Goal: Information Seeking & Learning: Learn about a topic

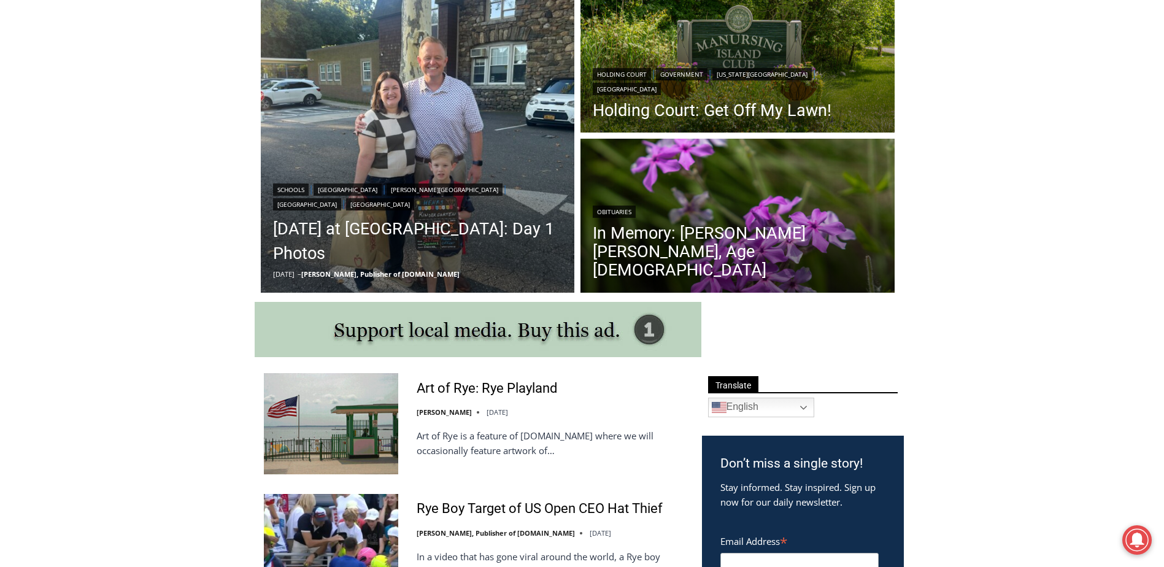
scroll to position [368, 0]
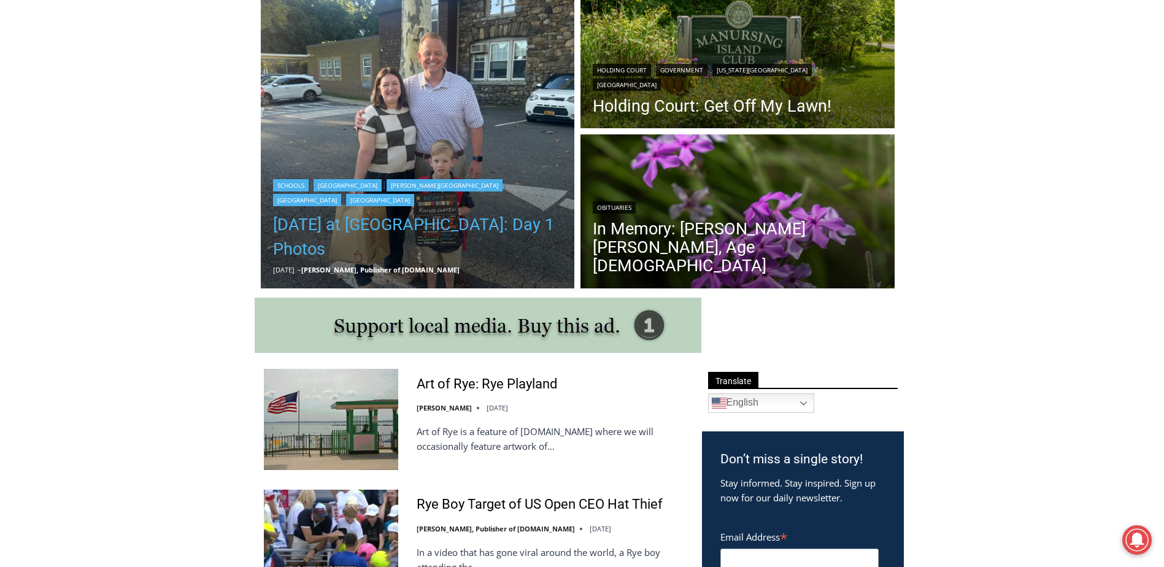
click at [307, 233] on link "First Day of School at Rye City Schools: Day 1 Photos" at bounding box center [418, 236] width 290 height 49
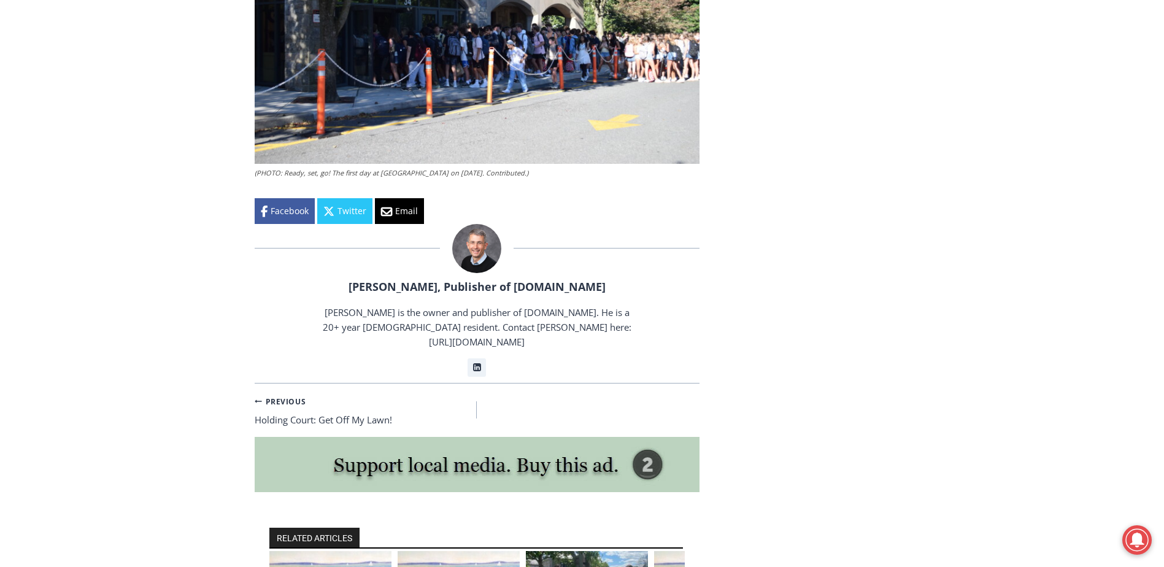
scroll to position [2516, 0]
click at [383, 393] on link "Previous Previous Holding Court: Get Off My Lawn!" at bounding box center [366, 410] width 223 height 34
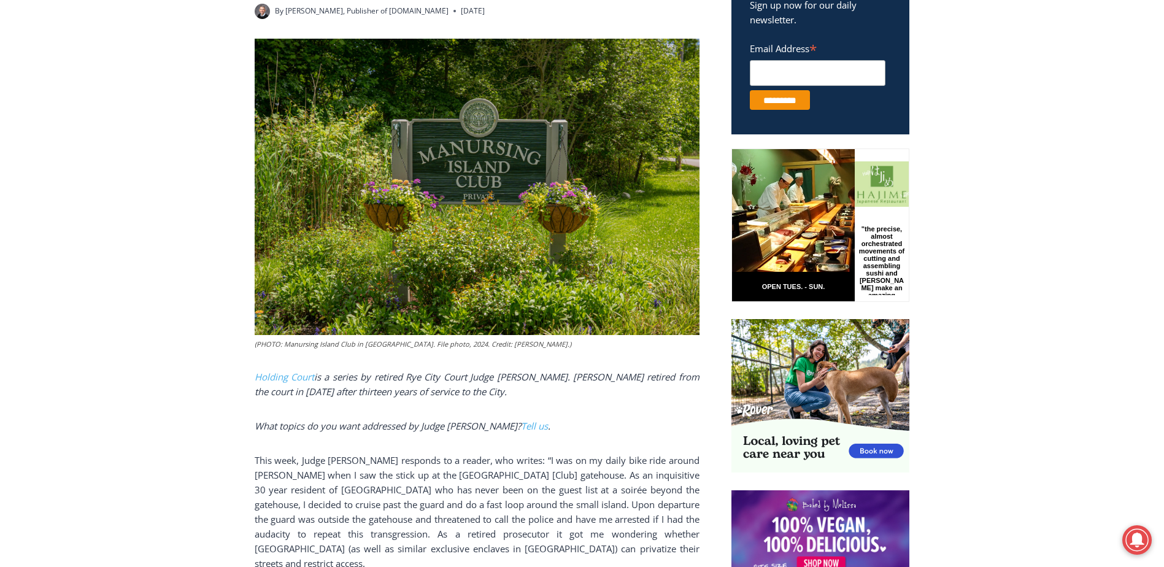
scroll to position [552, 0]
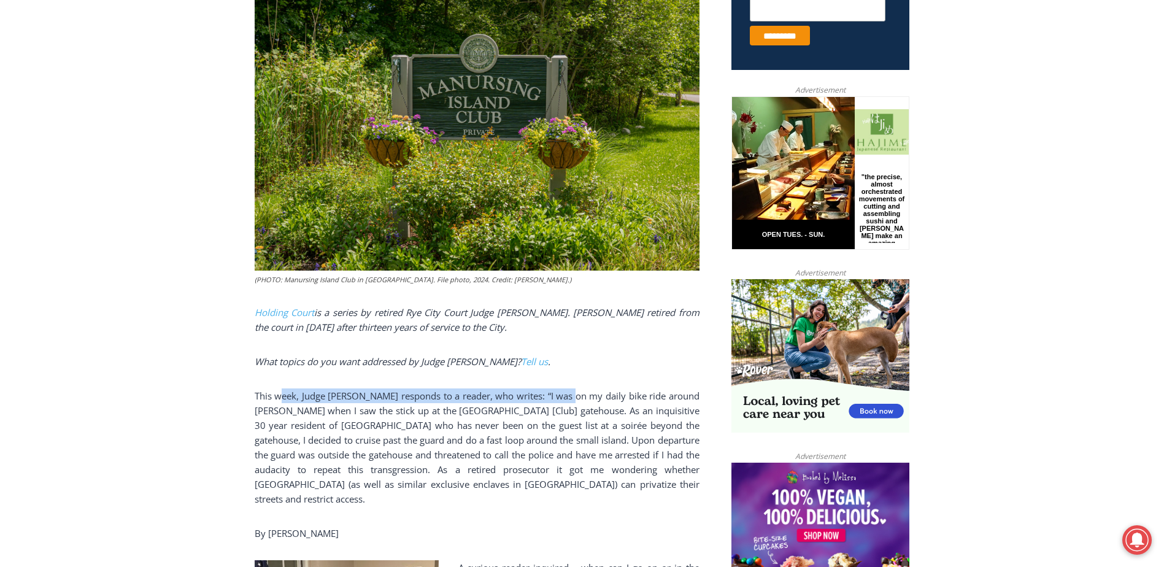
drag, startPoint x: 283, startPoint y: 385, endPoint x: 597, endPoint y: 379, distance: 313.6
click at [597, 388] on p "This week, Judge Latwin responds to a reader, who writes: “I was on my daily bi…" at bounding box center [477, 447] width 445 height 118
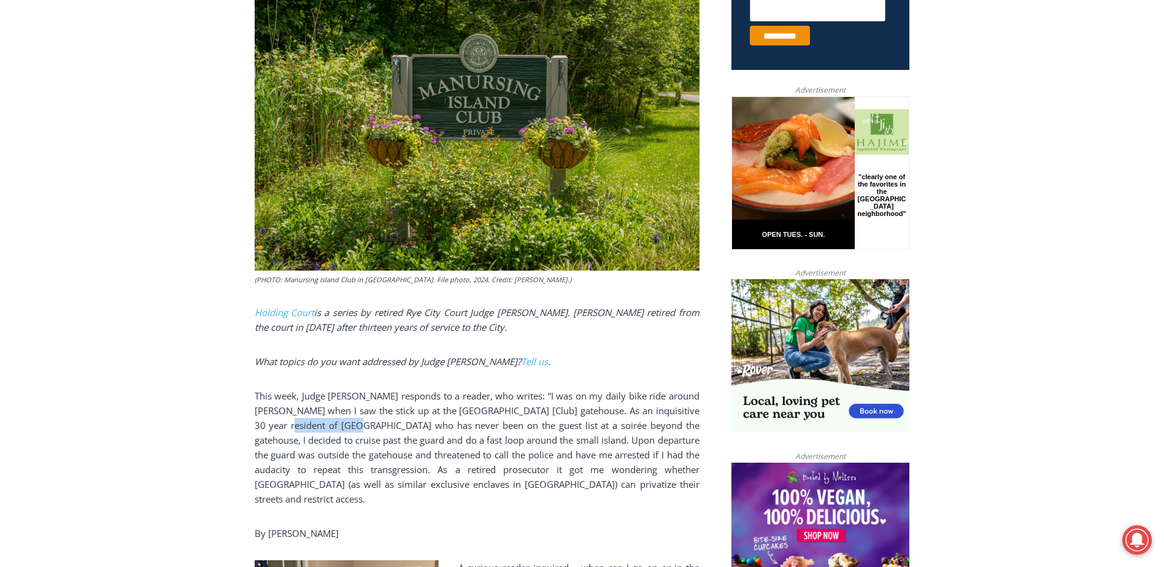
drag, startPoint x: 382, startPoint y: 415, endPoint x: 302, endPoint y: 409, distance: 80.7
click at [302, 409] on p "This week, Judge Latwin responds to a reader, who writes: “I was on my daily bi…" at bounding box center [477, 447] width 445 height 118
drag, startPoint x: 302, startPoint y: 409, endPoint x: 566, endPoint y: 397, distance: 264.1
click at [566, 397] on p "This week, Judge Latwin responds to a reader, who writes: “I was on my daily bi…" at bounding box center [477, 447] width 445 height 118
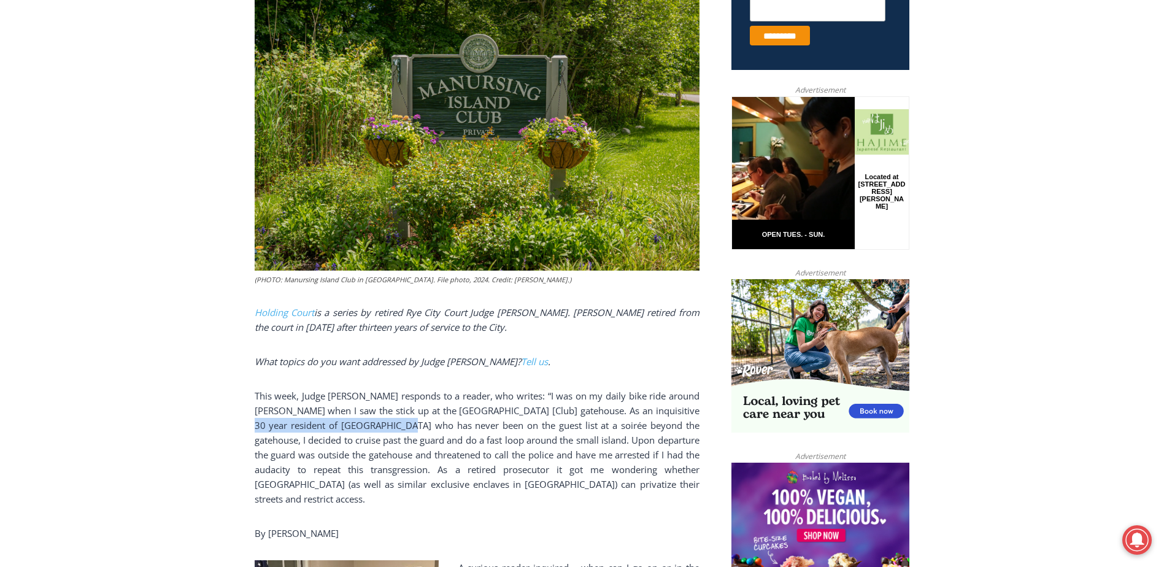
drag, startPoint x: 269, startPoint y: 415, endPoint x: 430, endPoint y: 411, distance: 161.4
click at [430, 411] on p "This week, Judge Latwin responds to a reader, who writes: “I was on my daily bi…" at bounding box center [477, 447] width 445 height 118
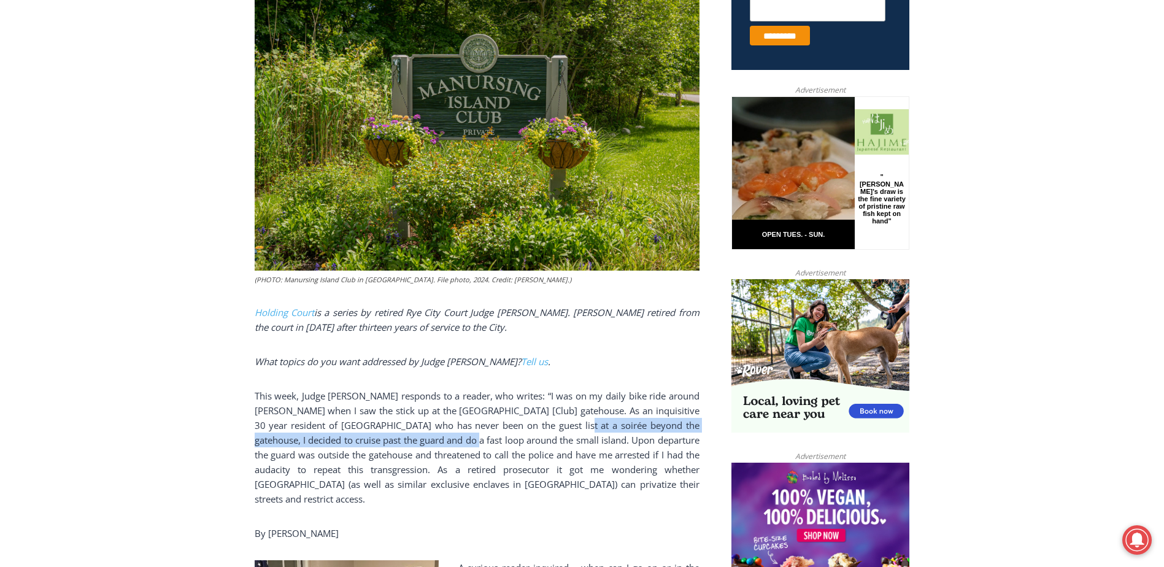
drag, startPoint x: 598, startPoint y: 417, endPoint x: 488, endPoint y: 421, distance: 109.9
click at [488, 421] on p "This week, Judge Latwin responds to a reader, who writes: “I was on my daily bi…" at bounding box center [477, 447] width 445 height 118
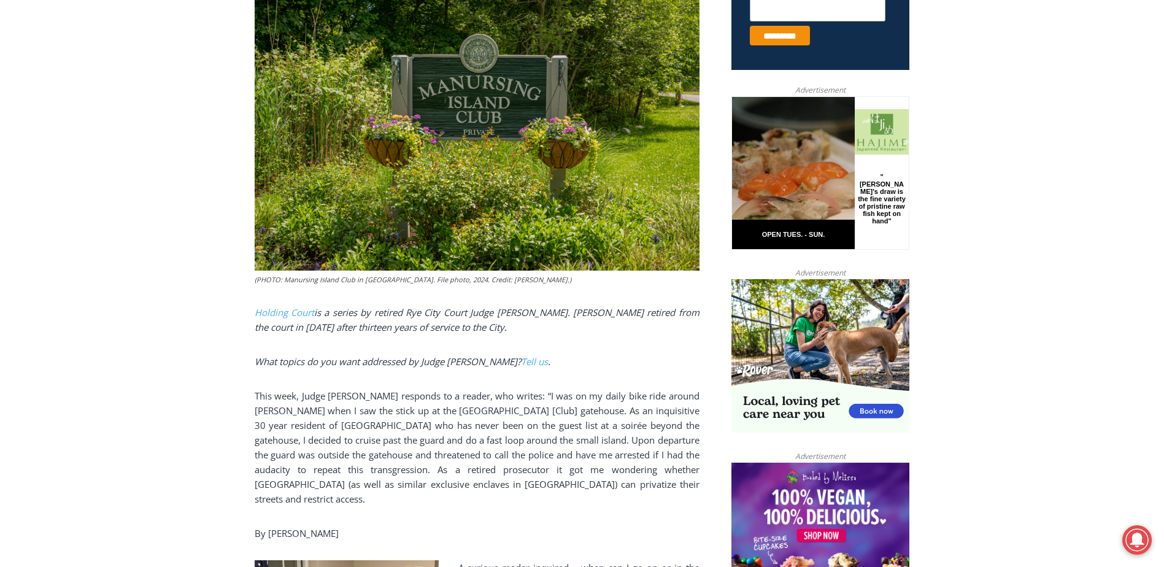
click at [294, 397] on p "This week, Judge Latwin responds to a reader, who writes: “I was on my daily bi…" at bounding box center [477, 447] width 445 height 118
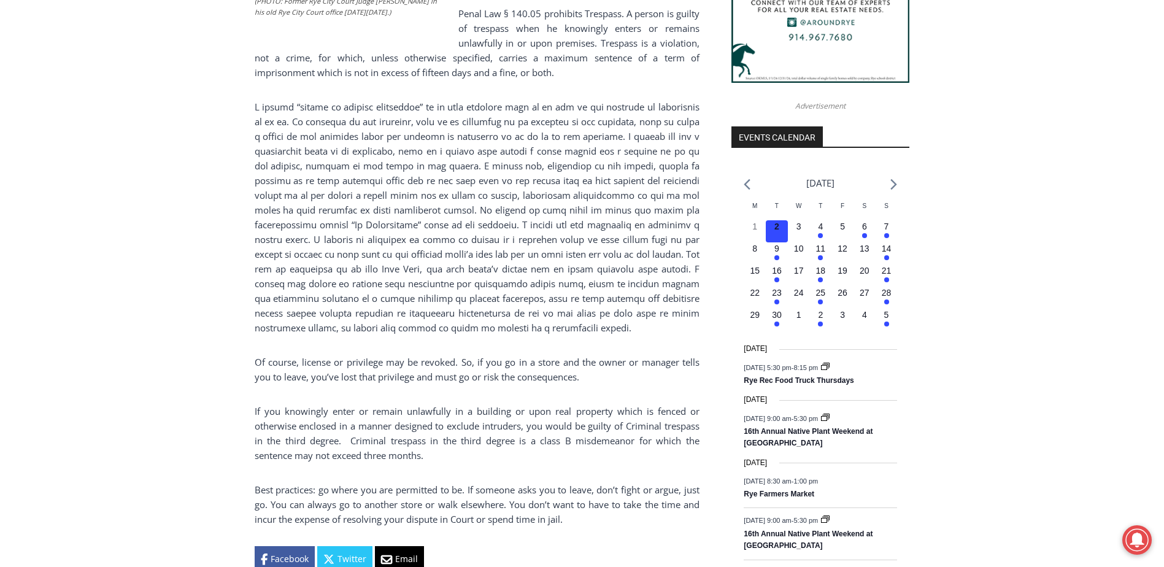
scroll to position [1411, 0]
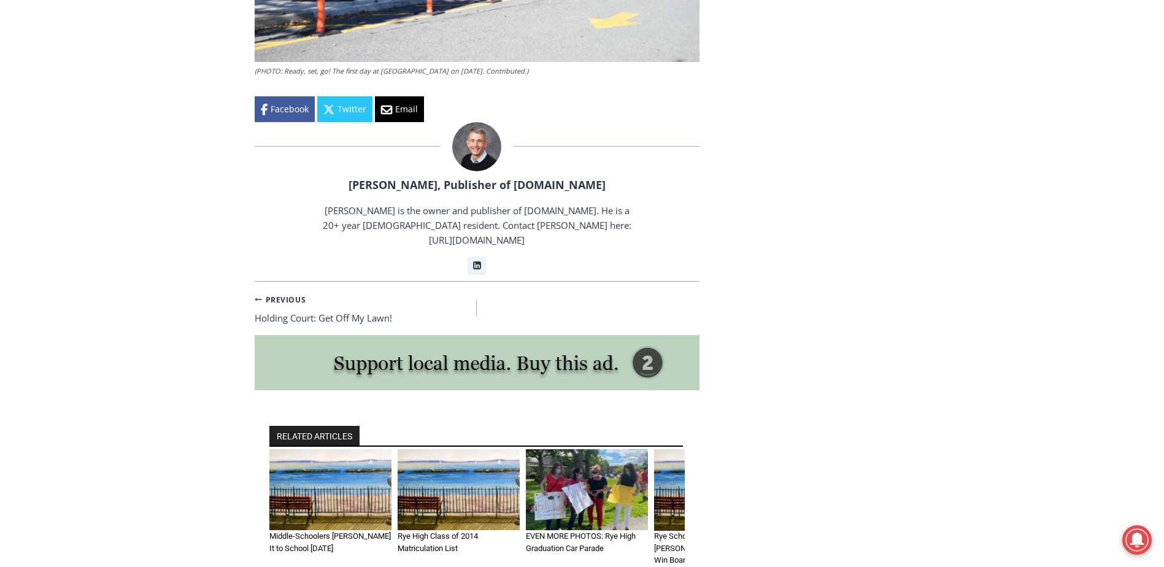
scroll to position [2884, 0]
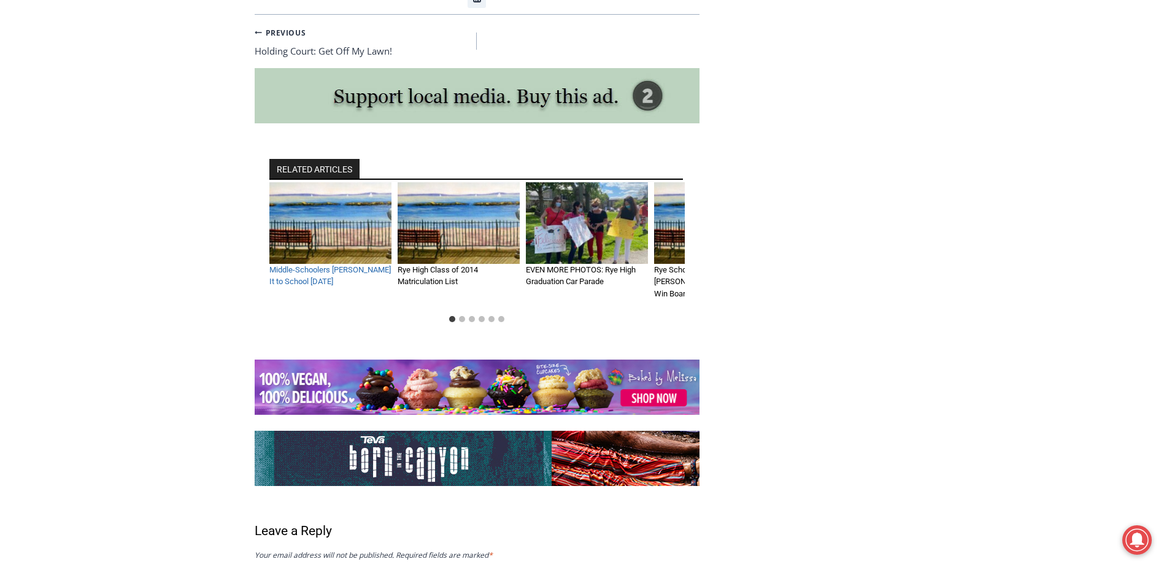
click at [305, 265] on link "Middle-Schoolers Will Huff It to School Wednesday" at bounding box center [329, 275] width 121 height 21
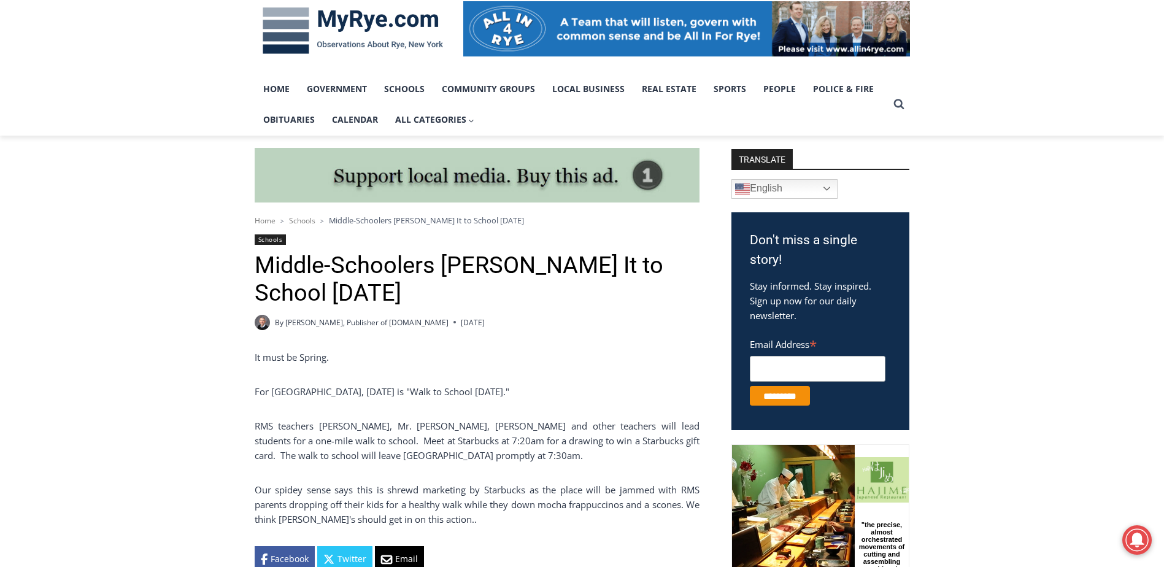
scroll to position [307, 0]
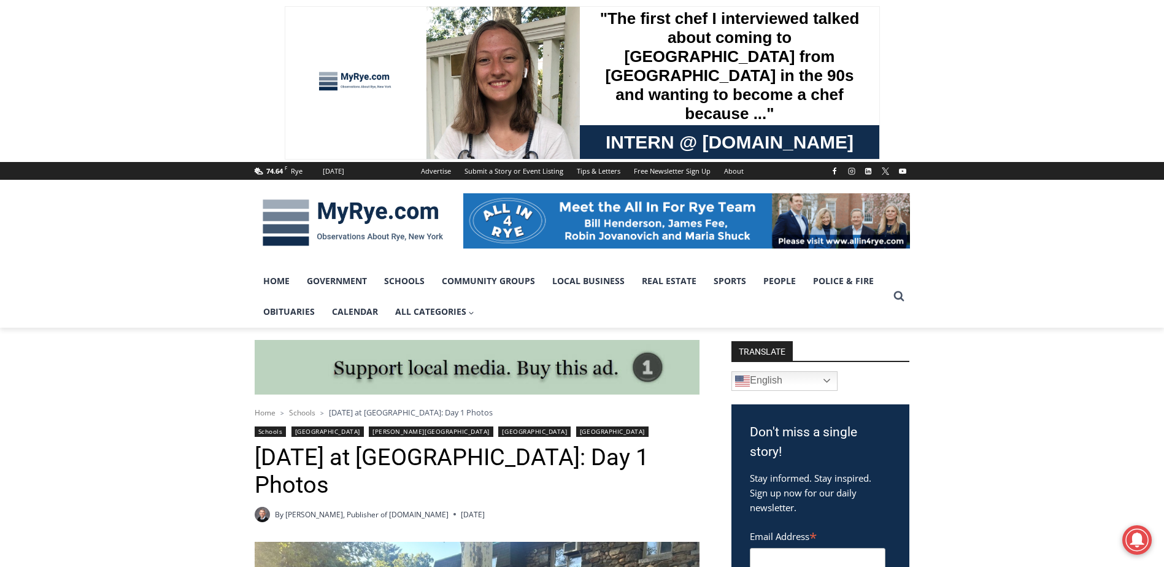
click at [307, 225] on img at bounding box center [353, 223] width 196 height 64
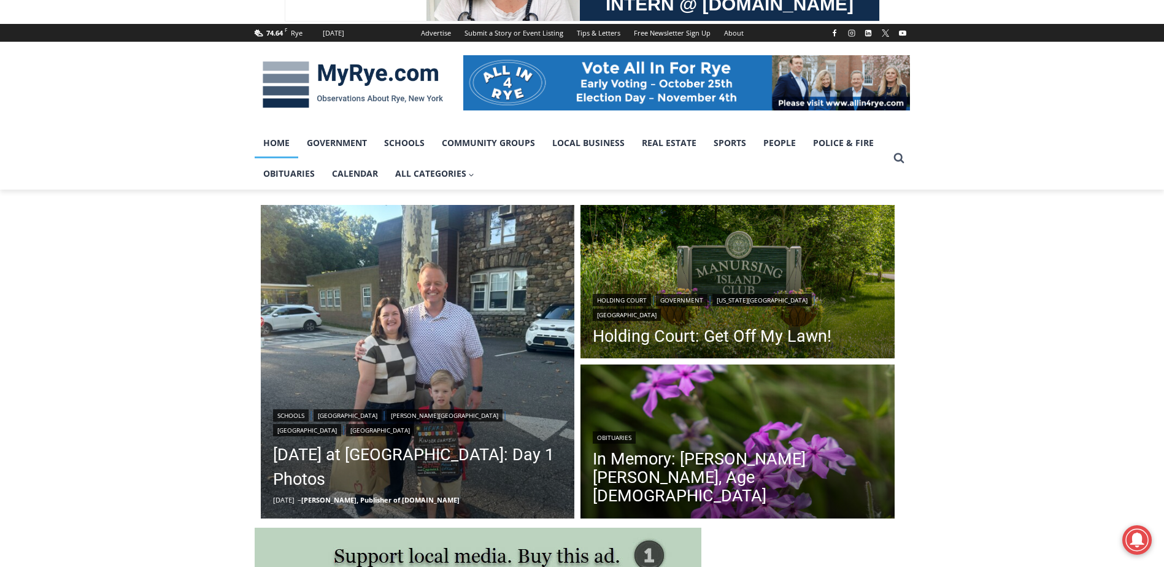
scroll to position [245, 0]
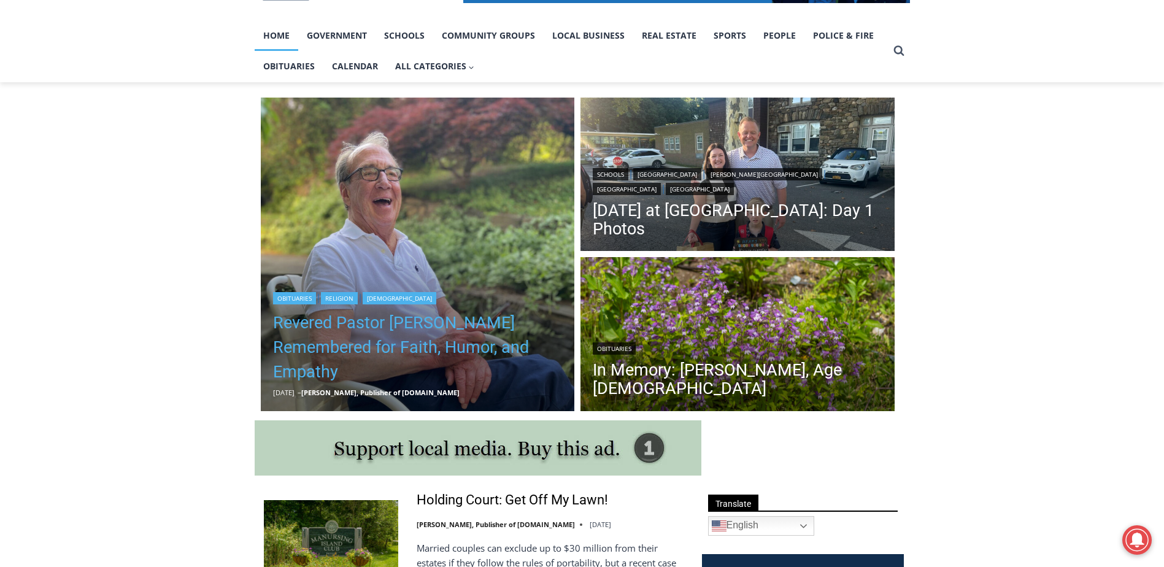
click at [445, 327] on link "Revered Pastor [PERSON_NAME] Remembered for Faith, Humor, and Empathy" at bounding box center [418, 347] width 290 height 74
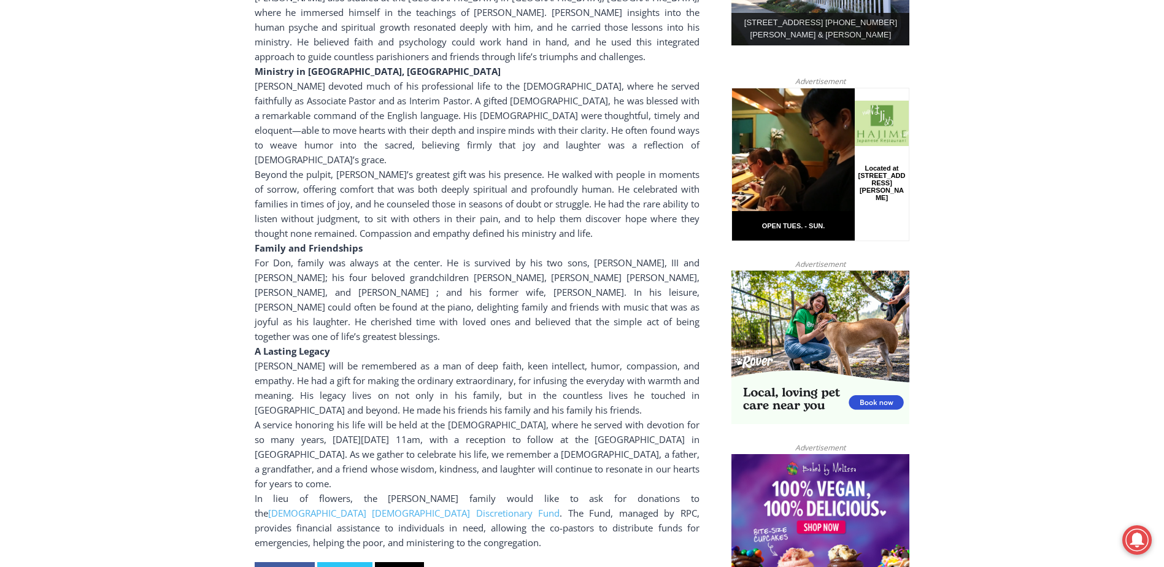
scroll to position [859, 0]
